Goal: Task Accomplishment & Management: Use online tool/utility

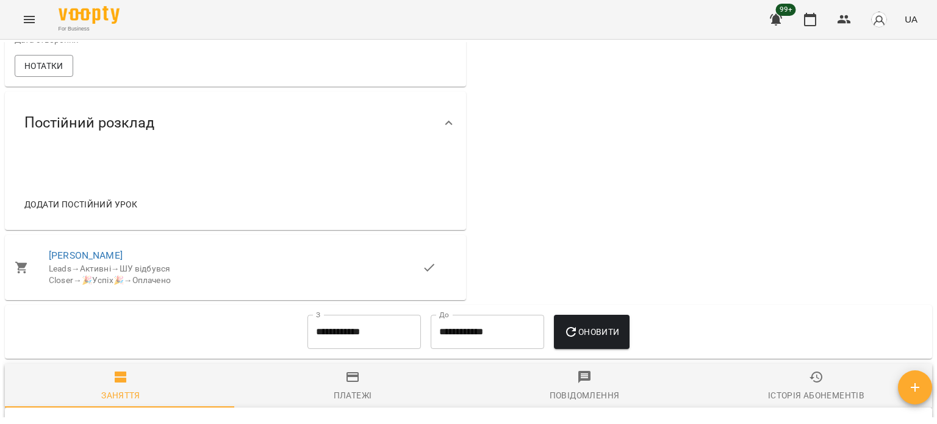
scroll to position [915, 0]
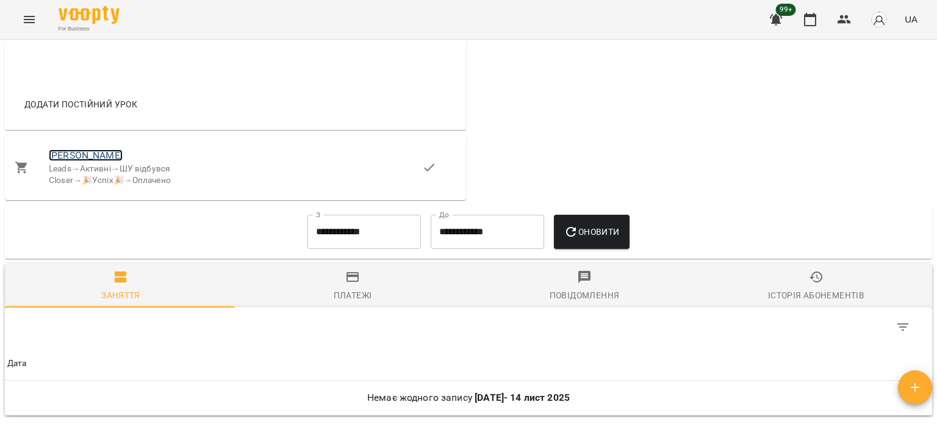
click at [83, 154] on link "Літус Вільям" at bounding box center [86, 156] width 74 height 12
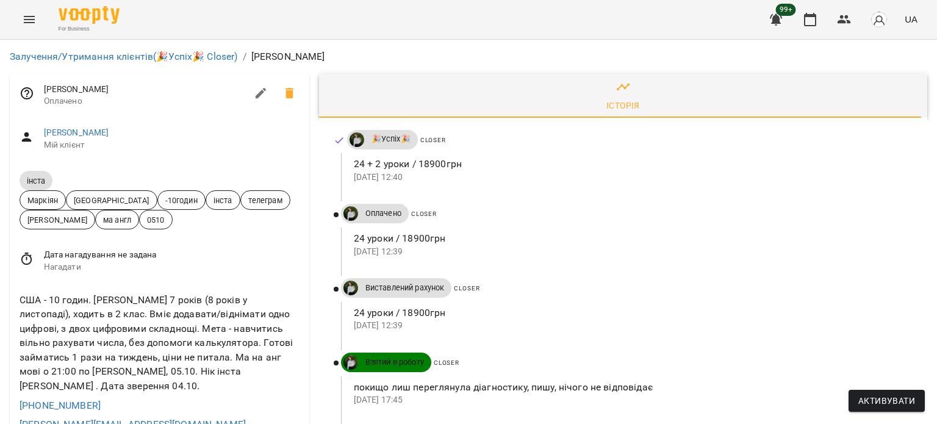
scroll to position [712, 0]
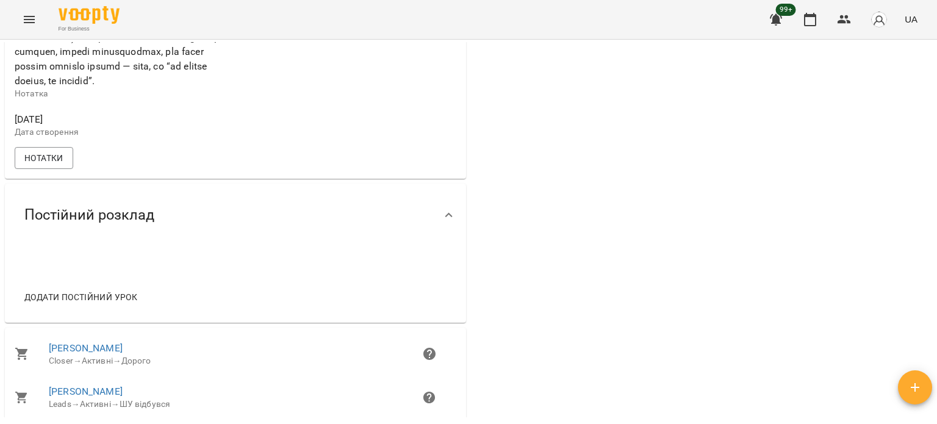
scroll to position [1017, 0]
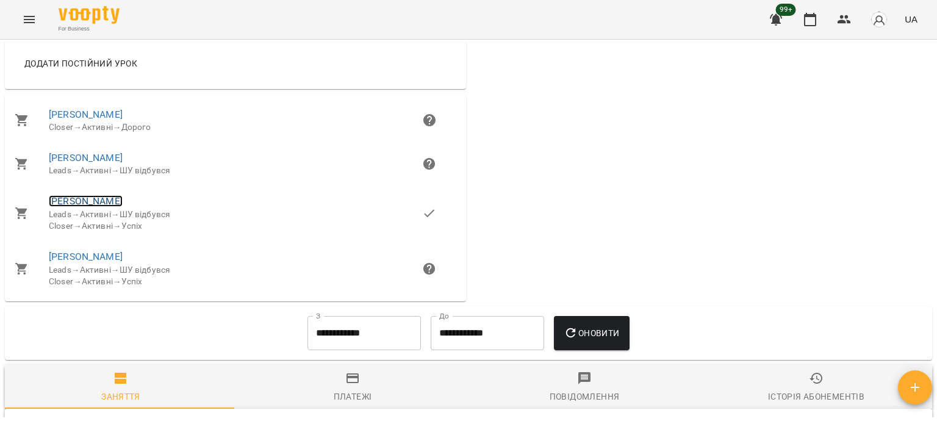
click at [62, 207] on link "Юлія" at bounding box center [86, 201] width 74 height 12
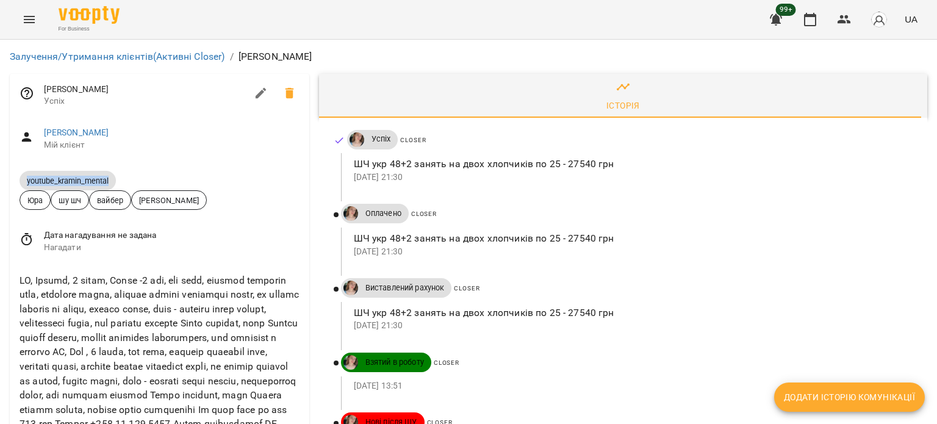
drag, startPoint x: 24, startPoint y: 178, endPoint x: 119, endPoint y: 180, distance: 94.6
click at [119, 180] on span "youtube_kramin_mental" at bounding box center [160, 180] width 280 height 20
copy span "youtube_kramin_mental"
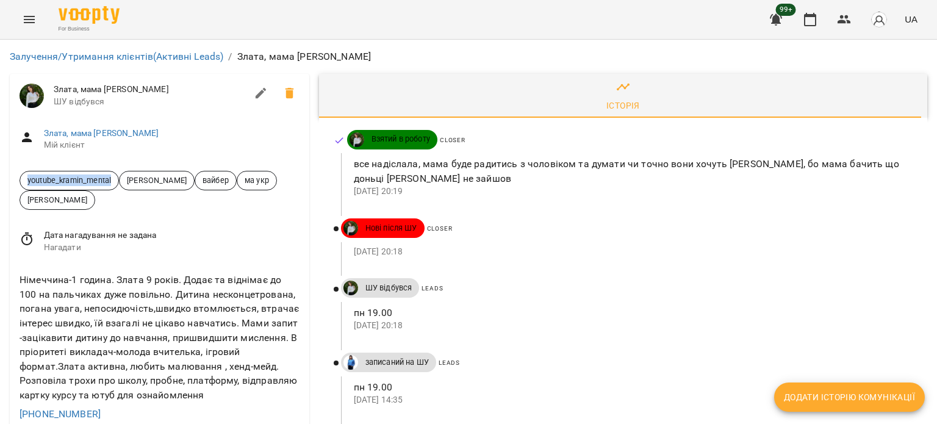
drag, startPoint x: 24, startPoint y: 179, endPoint x: 114, endPoint y: 178, distance: 89.7
click at [114, 178] on span "youtube_kramin_mental" at bounding box center [69, 181] width 98 height 12
copy span "youtube_kramin_mental"
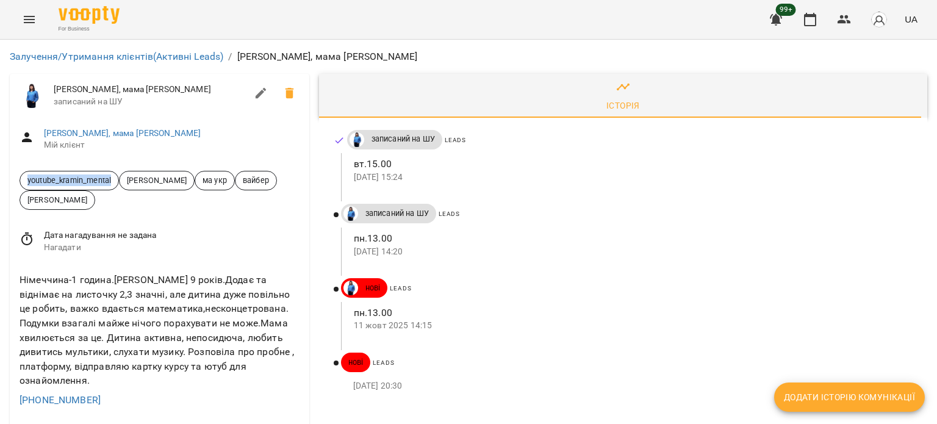
drag, startPoint x: 24, startPoint y: 179, endPoint x: 114, endPoint y: 179, distance: 89.7
click at [114, 179] on span "youtube_kramin_mental" at bounding box center [69, 181] width 98 height 12
copy span "youtube_kramin_mental"
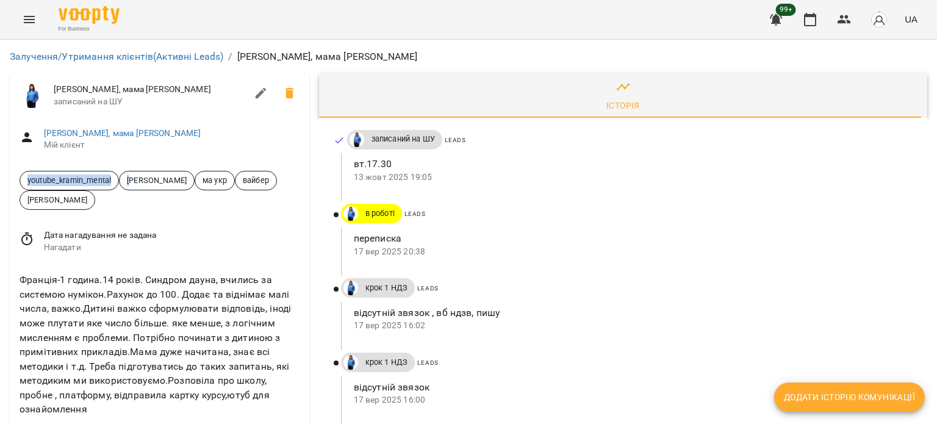
drag, startPoint x: 20, startPoint y: 179, endPoint x: 131, endPoint y: 179, distance: 111.1
click at [131, 179] on span "youtube_kramin_mental Дащенко Анна ма укр вайбер Колоша Катерина" at bounding box center [160, 190] width 280 height 39
copy span "youtube_kramin_mental Д"
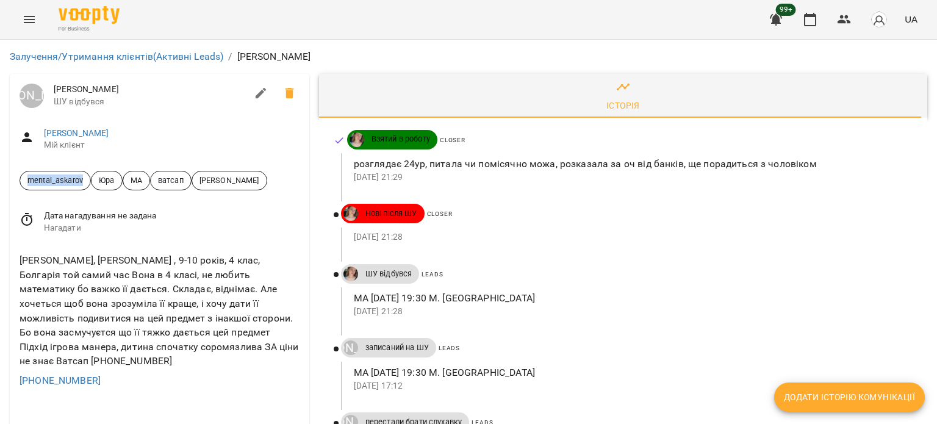
drag, startPoint x: 21, startPoint y: 182, endPoint x: 88, endPoint y: 179, distance: 67.2
click at [88, 179] on span "mental_askarov" at bounding box center [55, 181] width 70 height 12
copy span "mental_askarov"
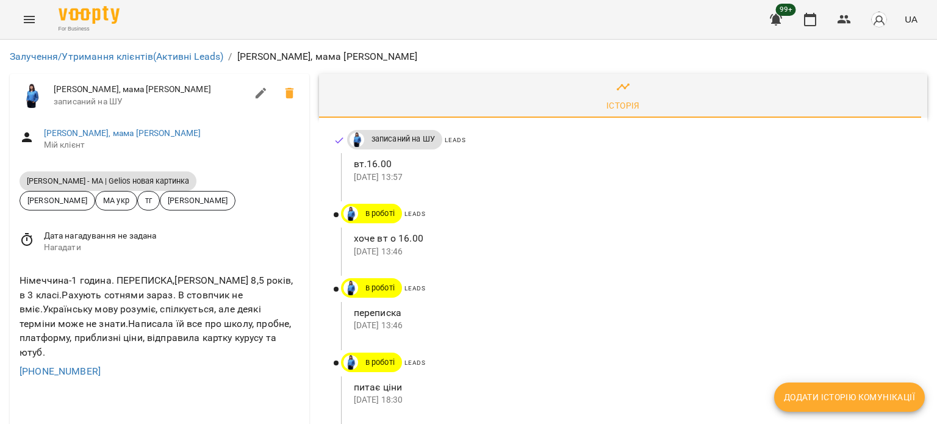
drag, startPoint x: 38, startPoint y: 181, endPoint x: 200, endPoint y: 180, distance: 162.3
click at [200, 180] on span "[PERSON_NAME] - МА | Gelios новая картинка" at bounding box center [160, 181] width 280 height 20
copy span "[PERSON_NAME] - МА | Gelios новая картинка"
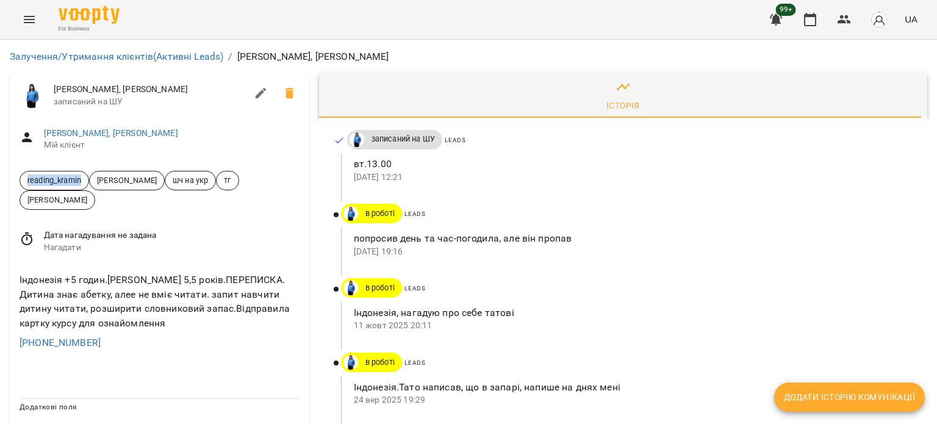
drag, startPoint x: 27, startPoint y: 180, endPoint x: 84, endPoint y: 178, distance: 56.8
click at [84, 178] on span "reading_kramin" at bounding box center [54, 181] width 68 height 12
copy span "reading_kramin"
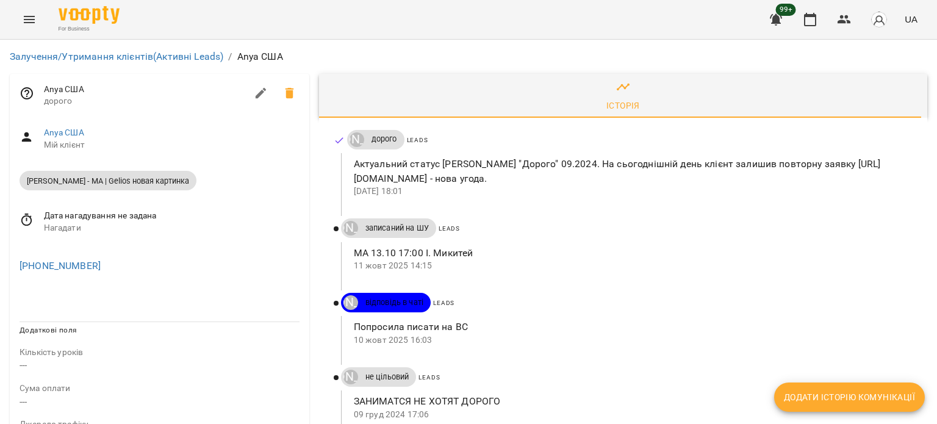
drag, startPoint x: 24, startPoint y: 181, endPoint x: 193, endPoint y: 188, distance: 168.6
click at [193, 188] on span "Daniil Askarov - МА | Gelios новая картинка" at bounding box center [160, 180] width 280 height 20
copy span "Daniil Askarov - МА | Gelios новая картинка"
click at [469, 157] on p "Актуальний статус ліда "Дорого" 09.2024. На сьогоднішній день клієнт залишив по…" at bounding box center [631, 171] width 554 height 29
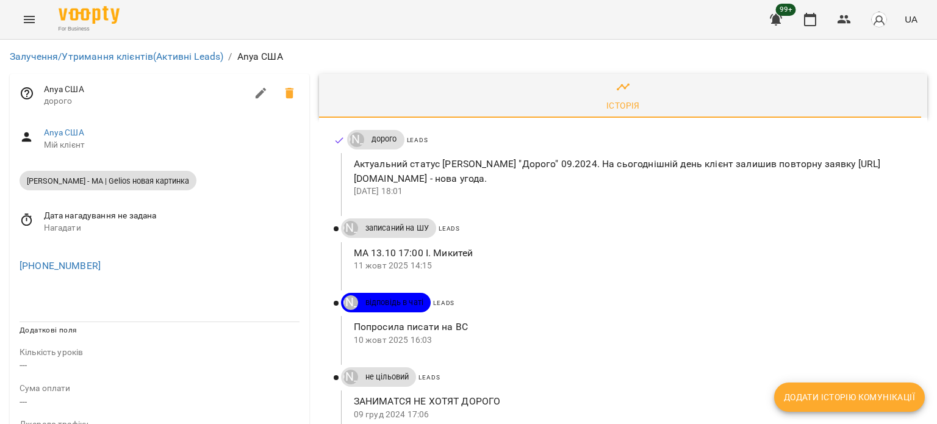
drag, startPoint x: 349, startPoint y: 74, endPoint x: 784, endPoint y: 79, distance: 434.5
click at [784, 153] on div "Актуальний статус ліда "Дорого" 09.2024. На сьогоднішній день клієнт залишив по…" at bounding box center [627, 177] width 572 height 48
copy p "https://biz.voopty.com/pending-clients/65d0c7a6332c5598ddc2beb7/68ed12de654ac74…"
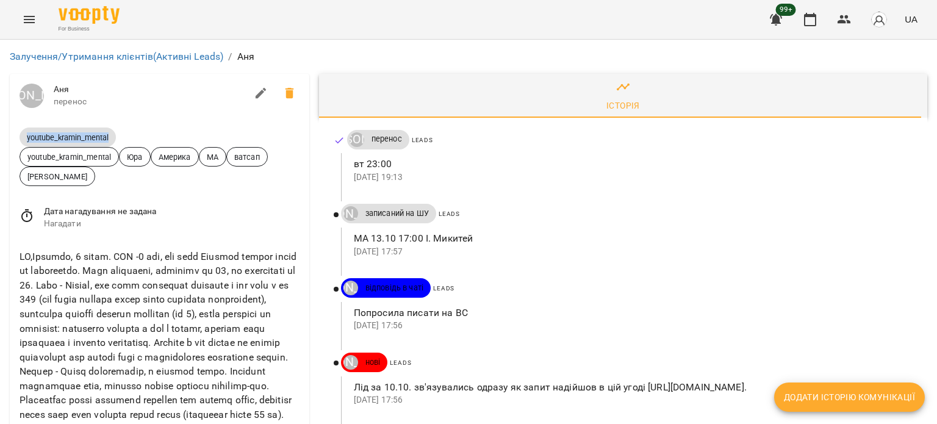
drag, startPoint x: 23, startPoint y: 139, endPoint x: 113, endPoint y: 139, distance: 90.3
click at [113, 139] on span "youtube_kramin_mental" at bounding box center [68, 137] width 96 height 10
copy span "youtube_kramin_mental"
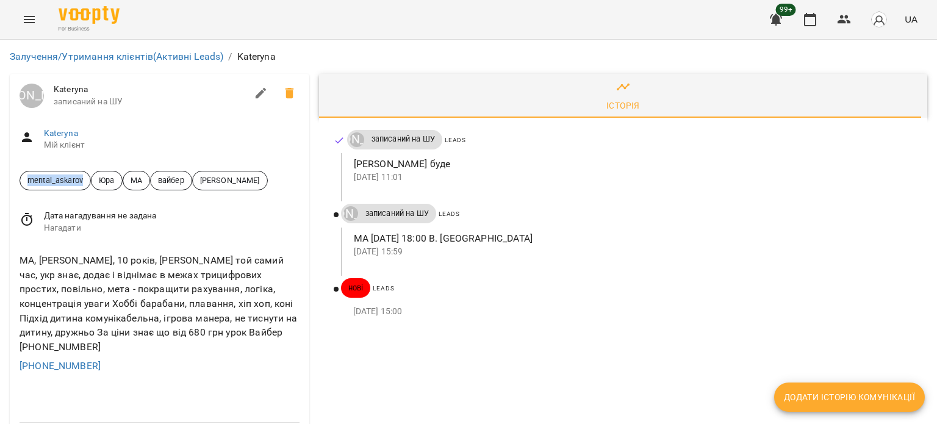
drag, startPoint x: 23, startPoint y: 180, endPoint x: 86, endPoint y: 179, distance: 63.5
click at [86, 179] on span "mental_askarov" at bounding box center [55, 181] width 70 height 12
copy span "mental_askarov"
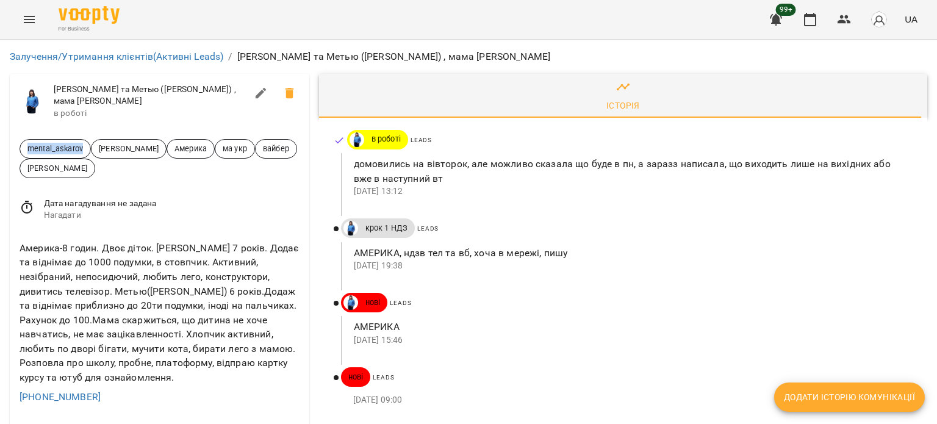
drag, startPoint x: 30, startPoint y: 136, endPoint x: 85, endPoint y: 139, distance: 55.6
click at [85, 143] on span "mental_askarov" at bounding box center [55, 149] width 70 height 12
copy span "mental_askarov"
drag, startPoint x: 20, startPoint y: 141, endPoint x: 86, endPoint y: 139, distance: 66.5
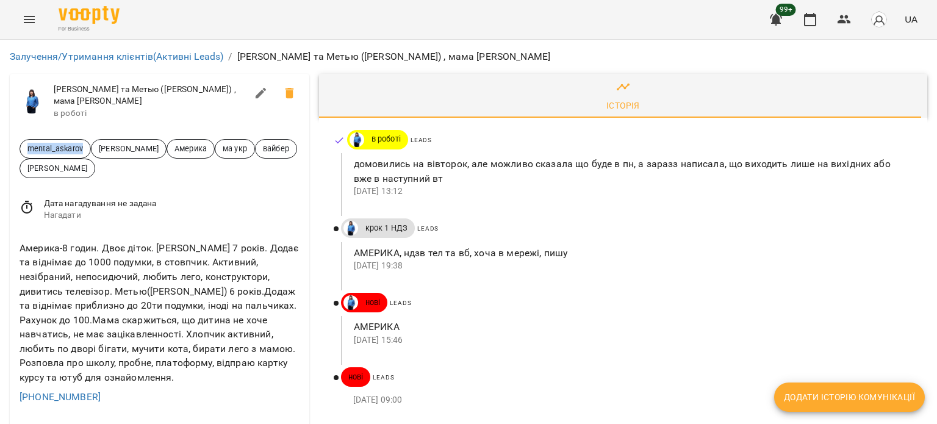
click at [86, 143] on span "mental_askarov" at bounding box center [55, 149] width 70 height 12
copy span "mental_askarov"
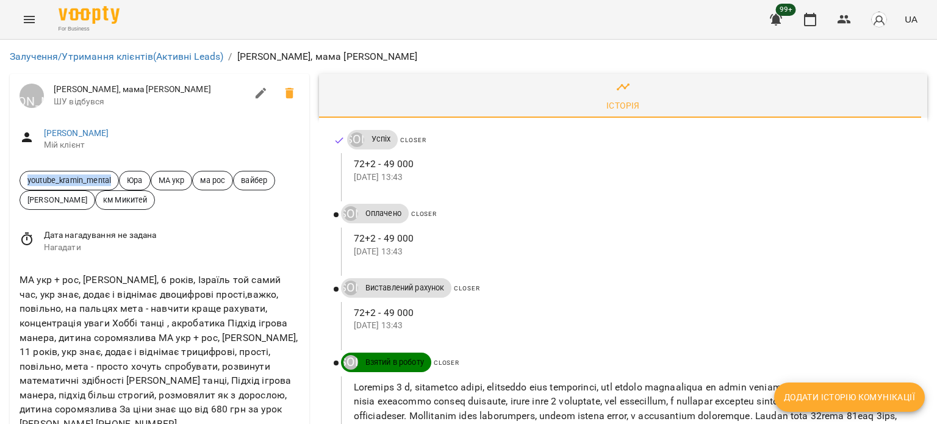
drag, startPoint x: 26, startPoint y: 178, endPoint x: 98, endPoint y: 180, distance: 72.6
click at [113, 181] on span "youtube_kramin_mental" at bounding box center [69, 181] width 98 height 12
copy span "youtube_kramin_mental"
drag, startPoint x: 25, startPoint y: 180, endPoint x: 115, endPoint y: 175, distance: 89.9
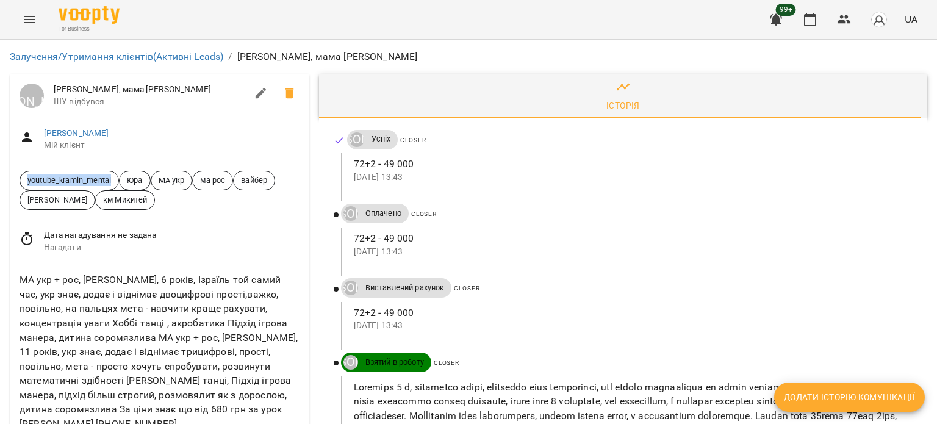
click at [115, 175] on span "youtube_kramin_mental" at bounding box center [69, 181] width 98 height 12
copy span "youtube_kramin_mental"
